Goal: Go to known website: Go to known website

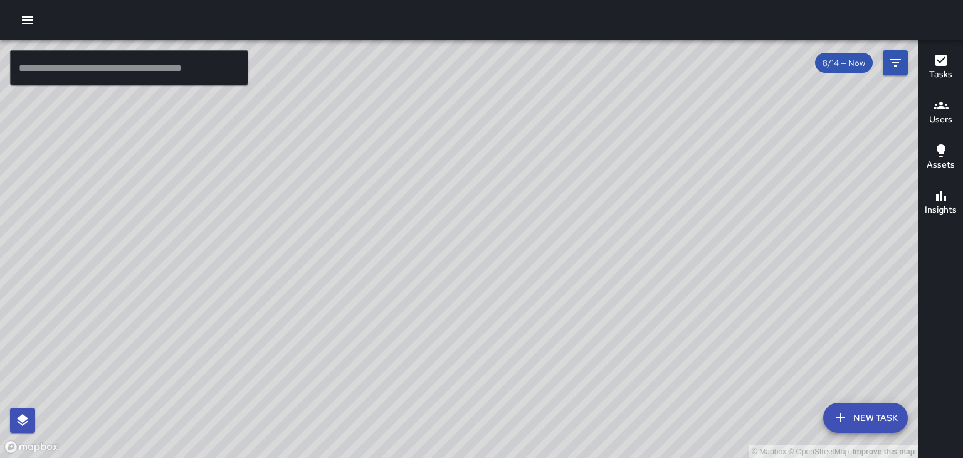
click at [352, 279] on div "© Mapbox © OpenStreetMap Improve this map" at bounding box center [459, 249] width 918 height 418
